Goal: Find specific page/section: Find specific page/section

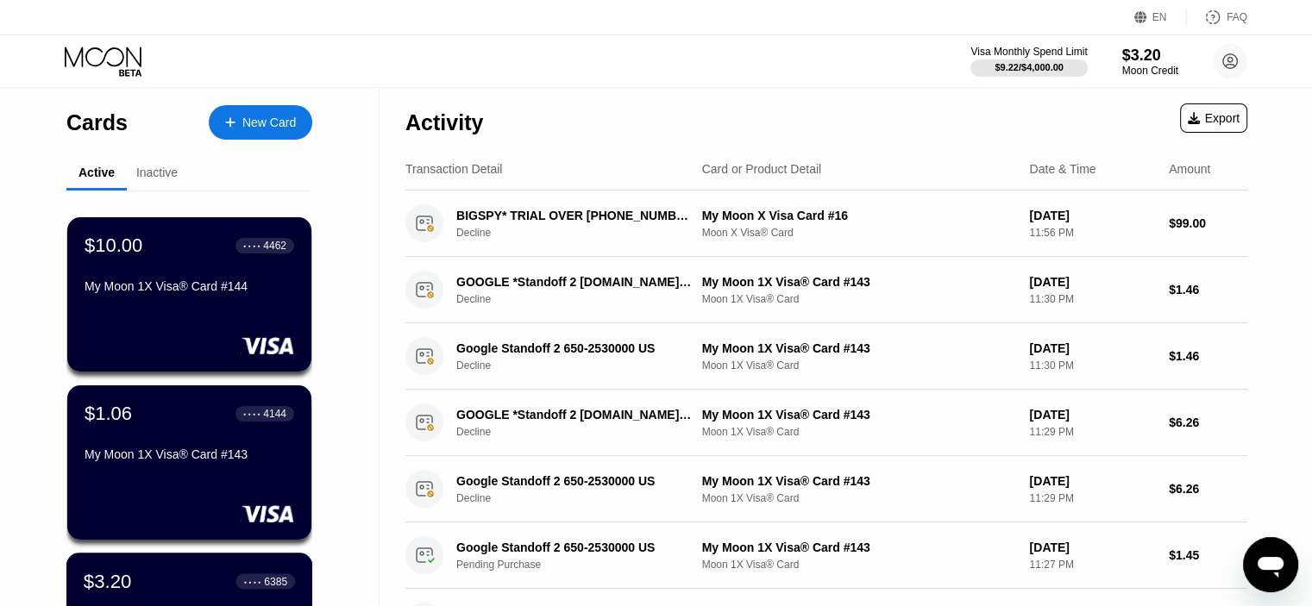
click at [117, 592] on div "$3.20" at bounding box center [108, 581] width 48 height 22
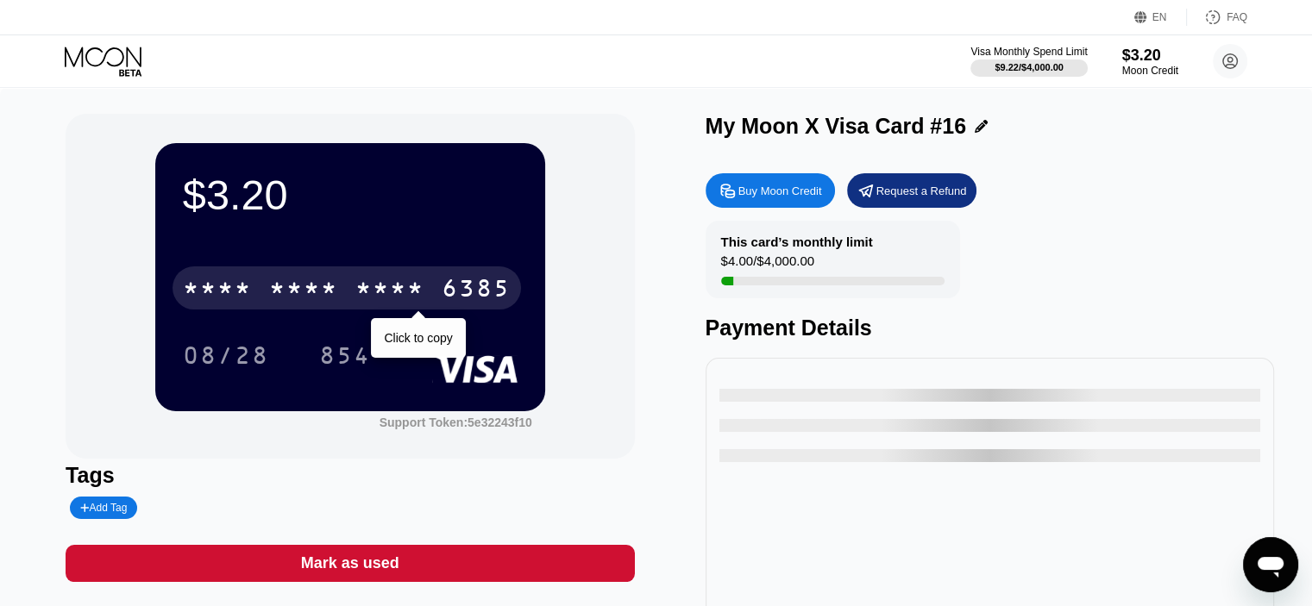
click at [383, 285] on div "* * * *" at bounding box center [389, 291] width 69 height 28
